Goal: Task Accomplishment & Management: Use online tool/utility

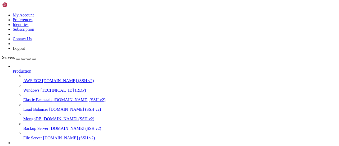
click at [23, 88] on icon at bounding box center [23, 88] width 0 height 0
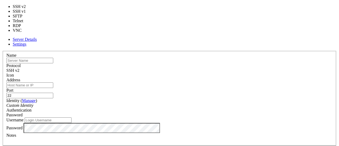
click at [187, 68] on div "SSH v2" at bounding box center [169, 70] width 327 height 5
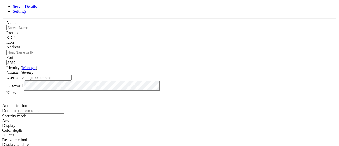
click at [6, 45] on span at bounding box center [6, 45] width 0 height 0
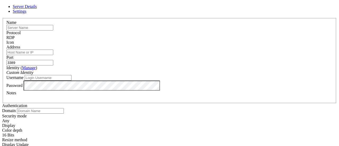
click at [186, 39] on div "RDP" at bounding box center [169, 37] width 327 height 5
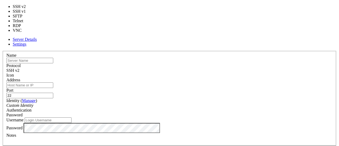
click at [19, 68] on span "SSH v2" at bounding box center [12, 70] width 13 height 5
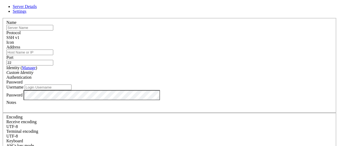
click at [19, 37] on span "SSH v1" at bounding box center [12, 37] width 13 height 5
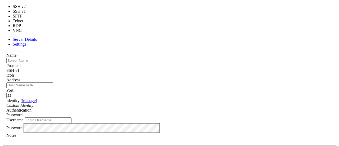
type input "3389"
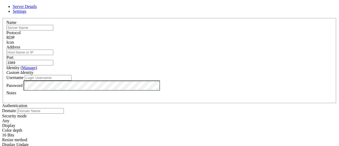
click at [241, 53] on div "Name Protocol RDP Icon Address Port 3389 ( Manage )" at bounding box center [169, 100] width 335 height 165
click at [140, 75] on div "Custom Identity" at bounding box center [169, 72] width 327 height 5
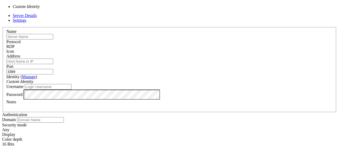
click at [94, 74] on div "Name Protocol RDP Icon Address Port 3389 ( Manage )" at bounding box center [169, 109] width 335 height 165
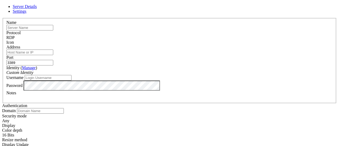
click at [36, 67] on link "Manage" at bounding box center [29, 67] width 14 height 5
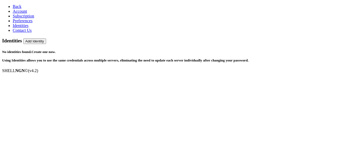
click at [13, 14] on icon at bounding box center [13, 11] width 0 height 5
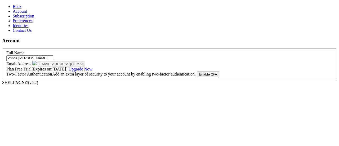
click at [13, 18] on icon at bounding box center [13, 16] width 0 height 5
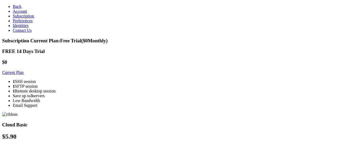
click at [13, 23] on icon at bounding box center [13, 21] width 0 height 5
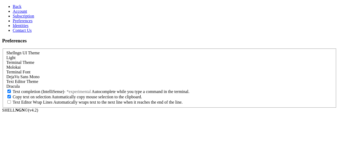
click at [13, 23] on icon at bounding box center [13, 21] width 0 height 5
click at [13, 28] on icon at bounding box center [13, 25] width 0 height 5
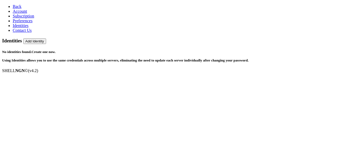
click at [13, 33] on icon at bounding box center [13, 30] width 0 height 5
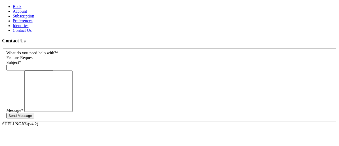
click at [34, 33] on aside "Back Account Subscription Preferences Identities Contact Us" at bounding box center [169, 18] width 335 height 29
click at [15, 33] on aside "Back Account Subscription Preferences Identities Contact Us" at bounding box center [169, 18] width 335 height 29
drag, startPoint x: 25, startPoint y: 90, endPoint x: 13, endPoint y: 41, distance: 51.1
click at [25, 33] on aside "Back Account Subscription Preferences Identities Contact Us" at bounding box center [169, 18] width 335 height 29
click at [13, 14] on icon at bounding box center [13, 11] width 0 height 5
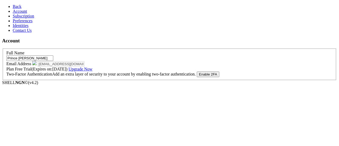
click at [13, 4] on link "Back" at bounding box center [17, 6] width 9 height 5
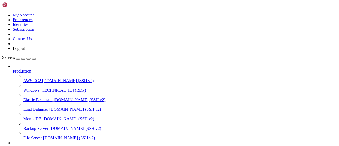
click at [23, 78] on icon at bounding box center [23, 78] width 0 height 0
click at [23, 88] on icon at bounding box center [23, 88] width 0 height 0
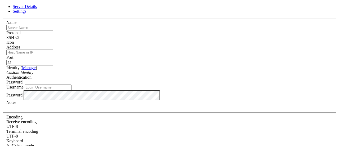
click at [2, 18] on icon at bounding box center [2, 18] width 0 height 0
